Goal: Information Seeking & Learning: Learn about a topic

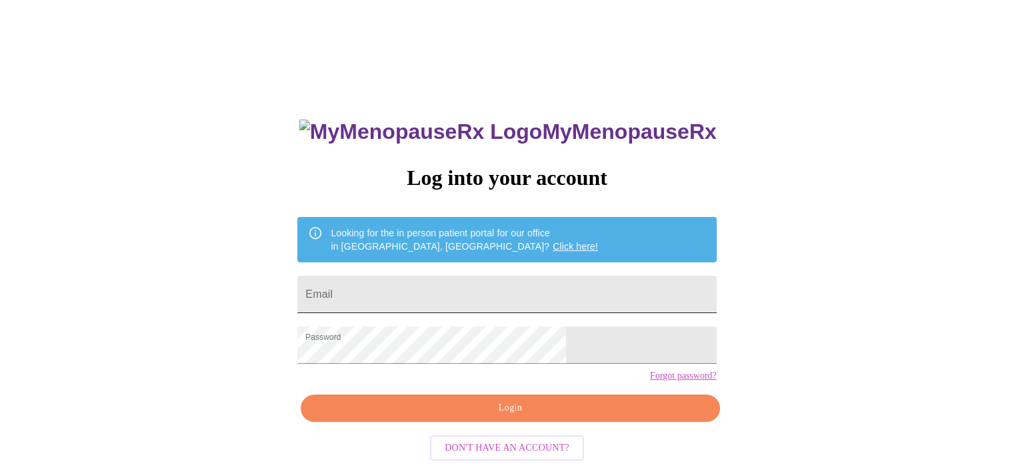
click at [484, 295] on input "Email" at bounding box center [506, 293] width 419 height 37
type input "[EMAIL_ADDRESS][DOMAIN_NAME]"
click at [501, 416] on span "Login" at bounding box center [510, 407] width 388 height 17
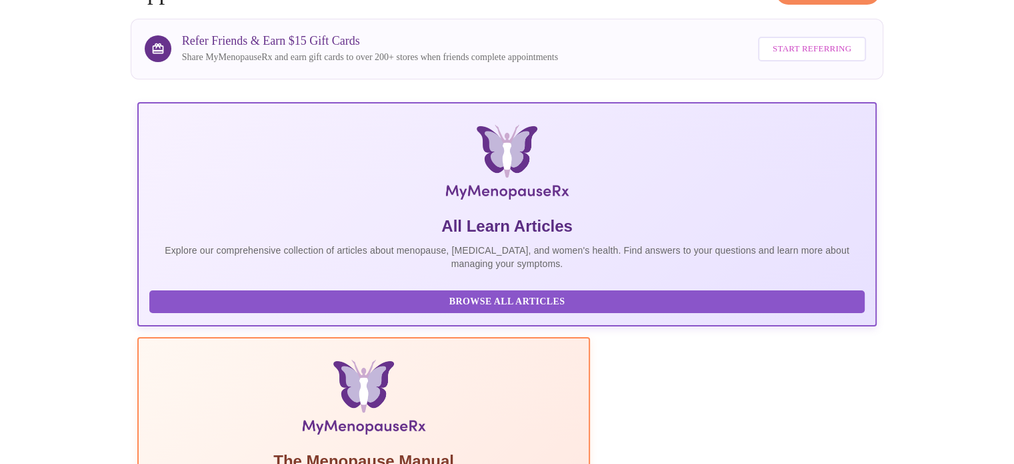
scroll to position [93, 0]
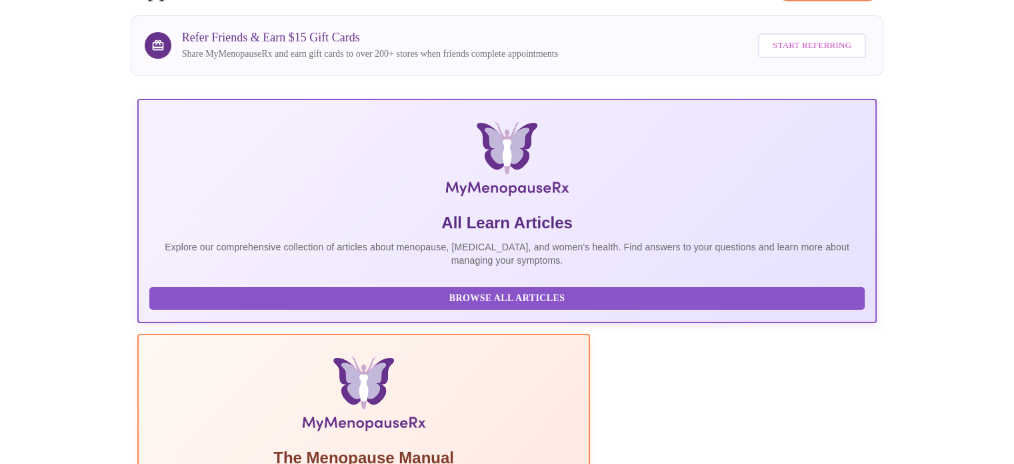
scroll to position [264, 0]
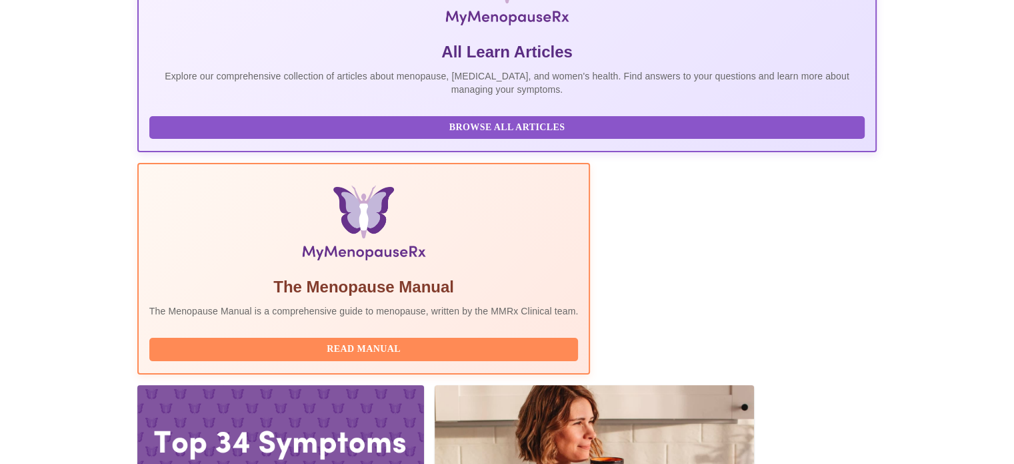
click at [255, 139] on button "Browse All Articles" at bounding box center [507, 127] width 716 height 23
